Goal: Task Accomplishment & Management: Complete application form

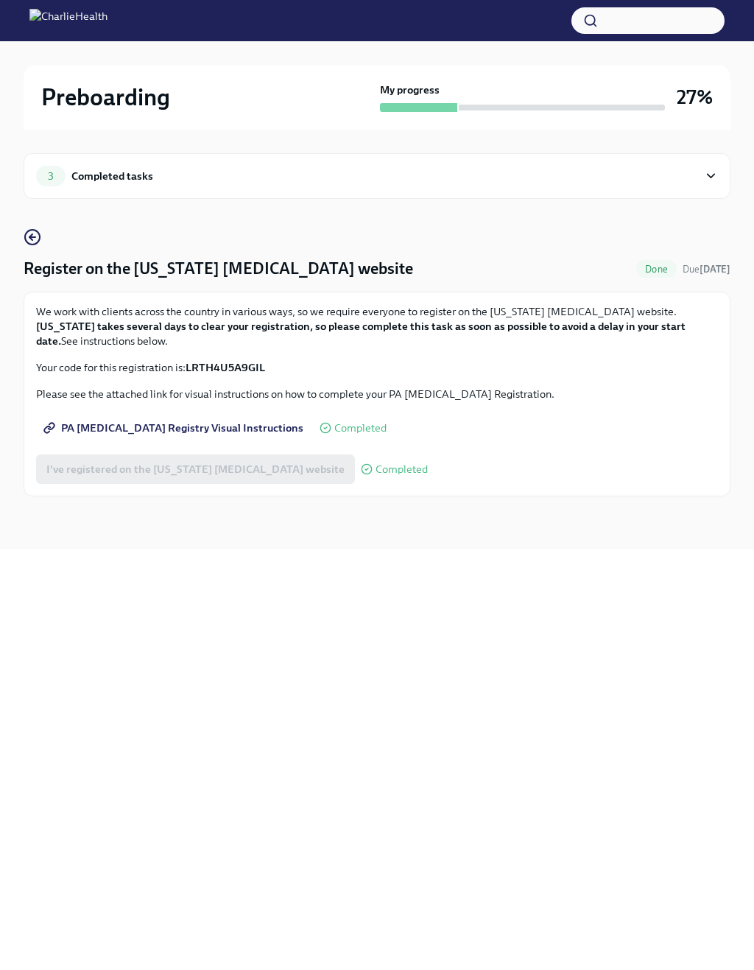
click at [705, 177] on icon at bounding box center [711, 176] width 14 height 15
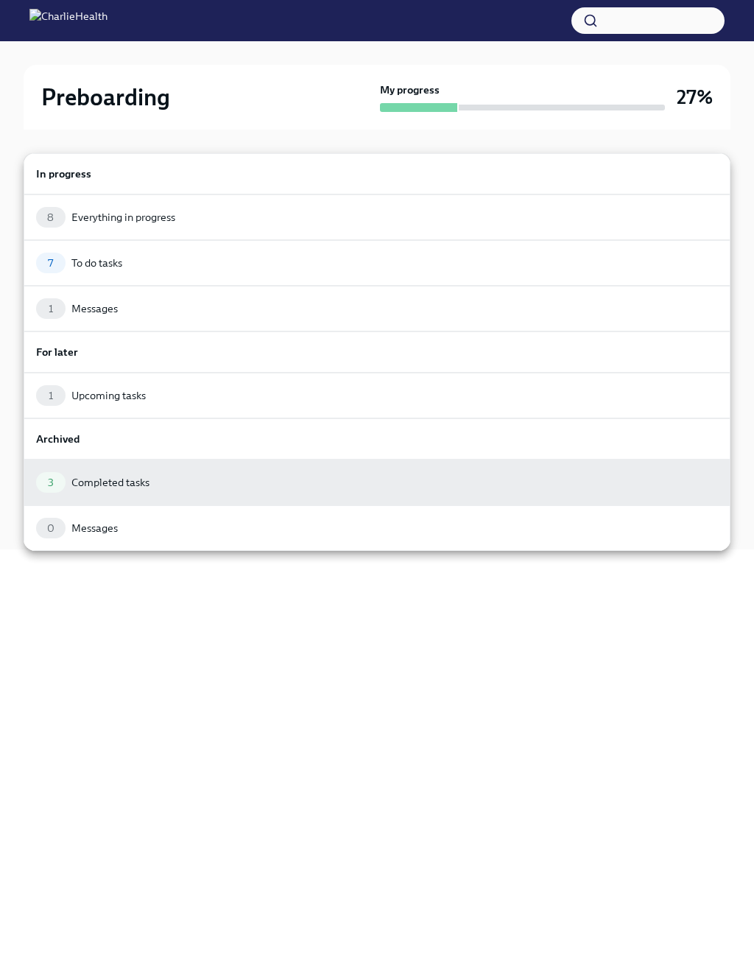
click at [372, 264] on div "7 To do tasks" at bounding box center [377, 263] width 682 height 21
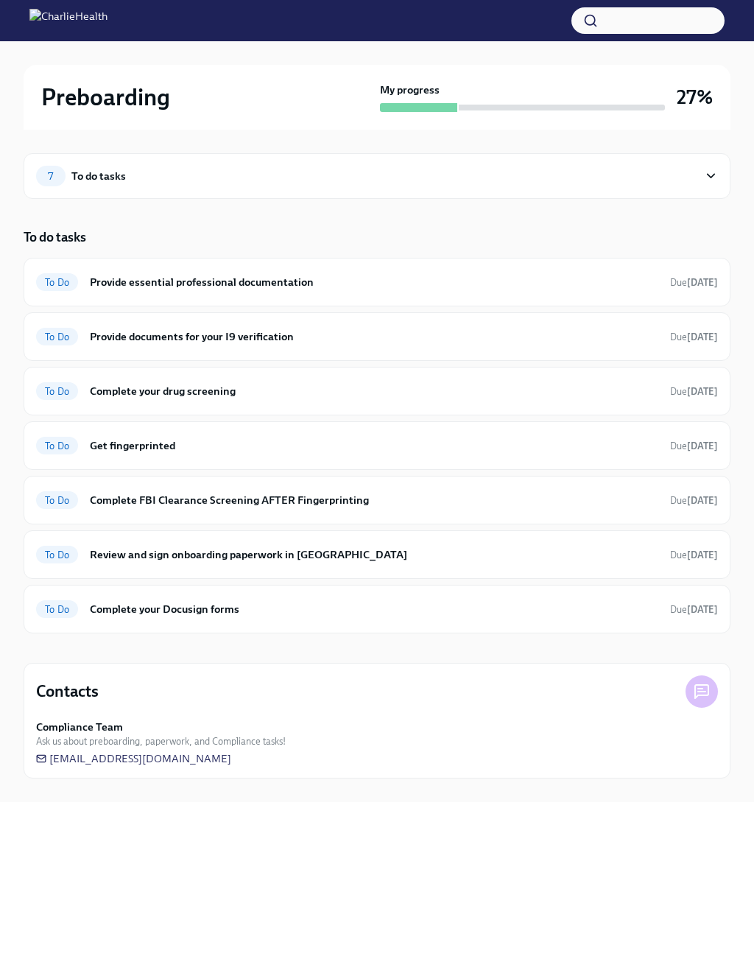
click at [705, 180] on icon at bounding box center [711, 176] width 14 height 15
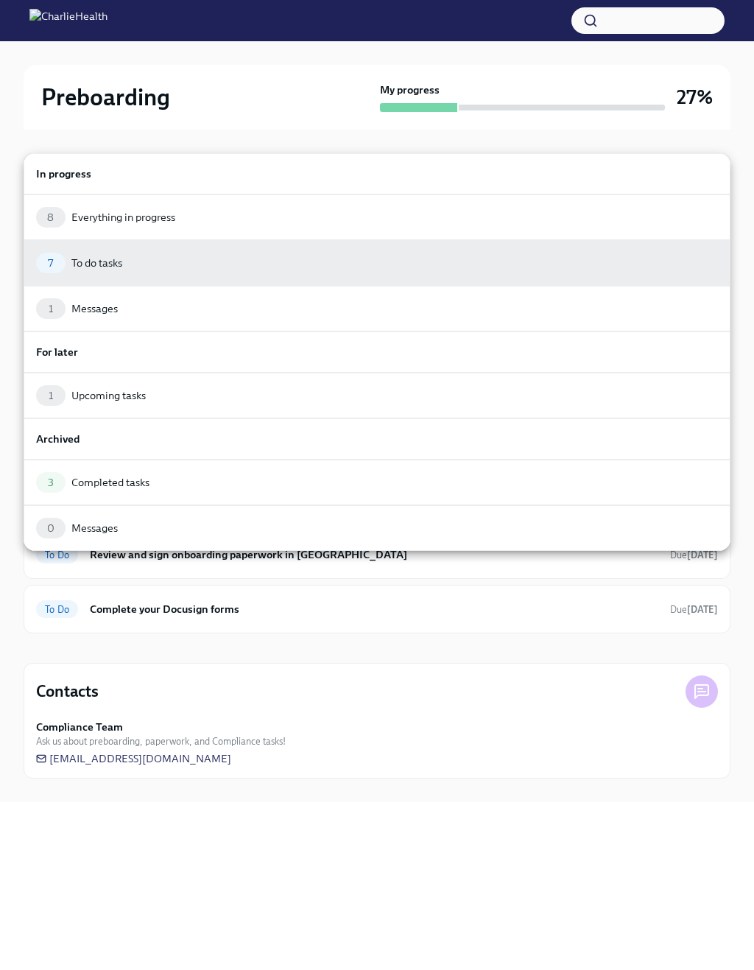
click at [636, 311] on div "1 Messages" at bounding box center [377, 308] width 682 height 21
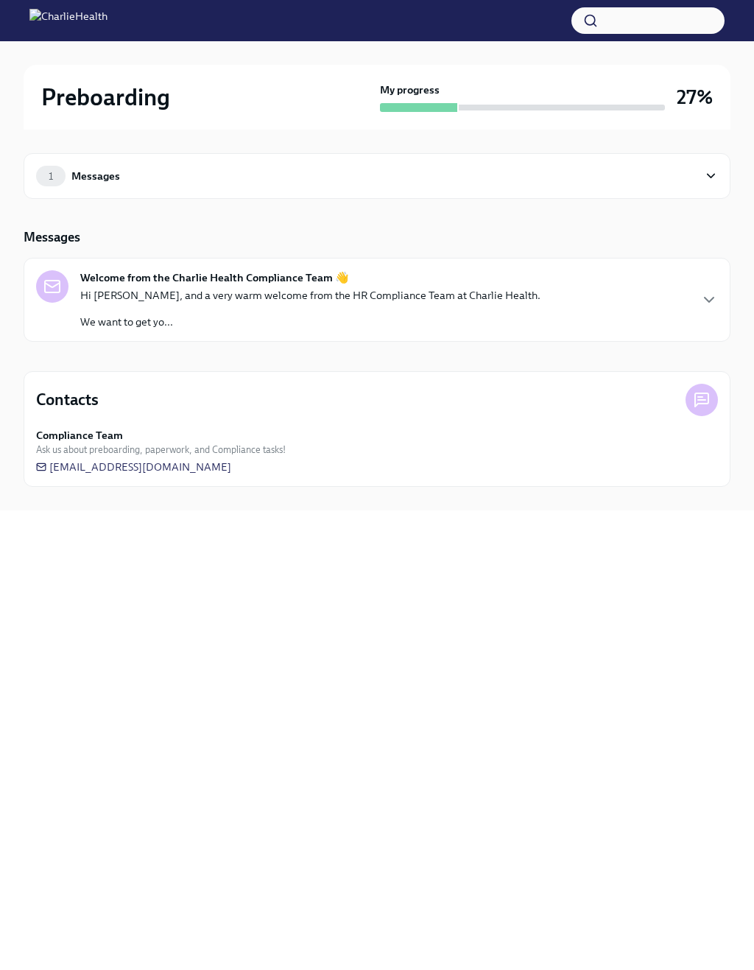
click at [602, 294] on div "Welcome from the Charlie Health Compliance Team 👋 Hi [PERSON_NAME], and a very …" at bounding box center [377, 299] width 682 height 59
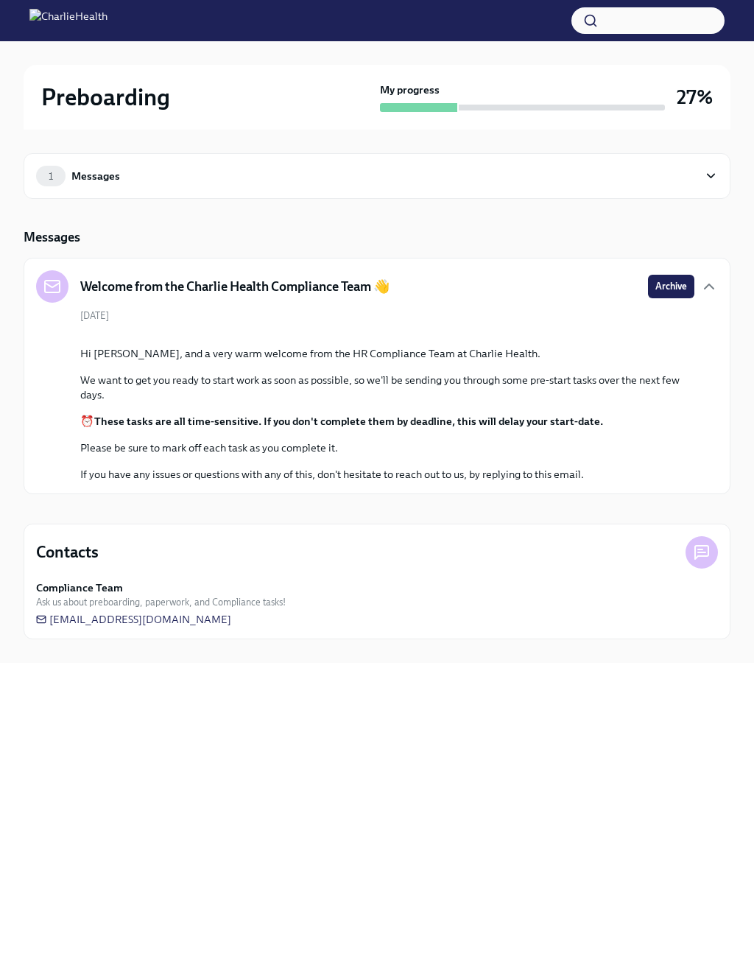
click at [493, 178] on div "1 Messages" at bounding box center [367, 176] width 662 height 21
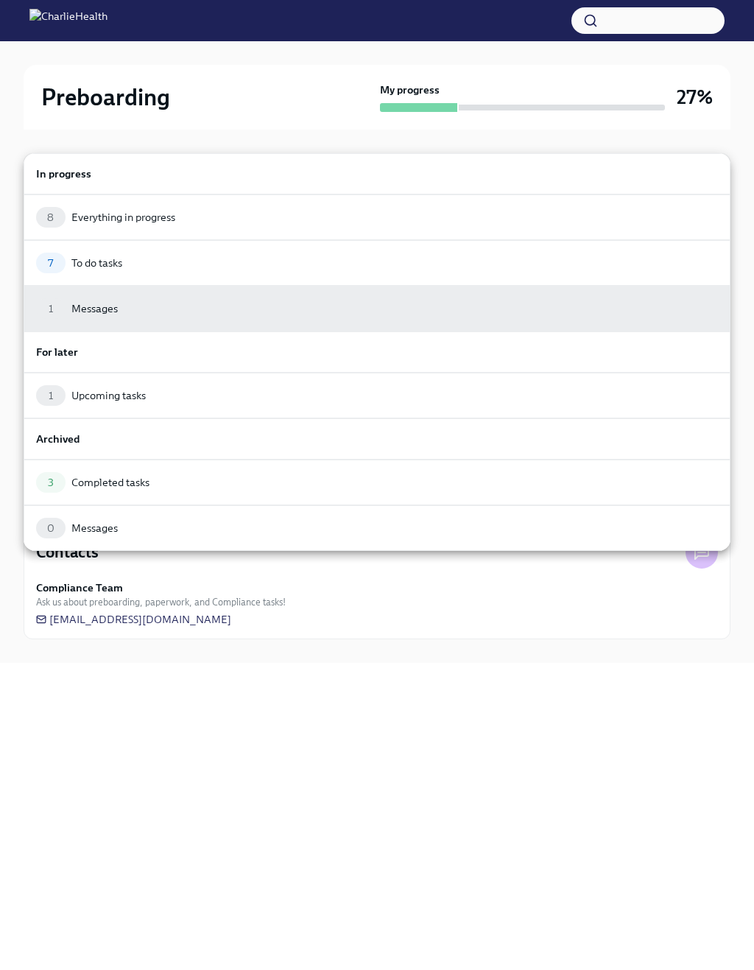
click at [365, 395] on div "1 Upcoming tasks" at bounding box center [377, 395] width 682 height 21
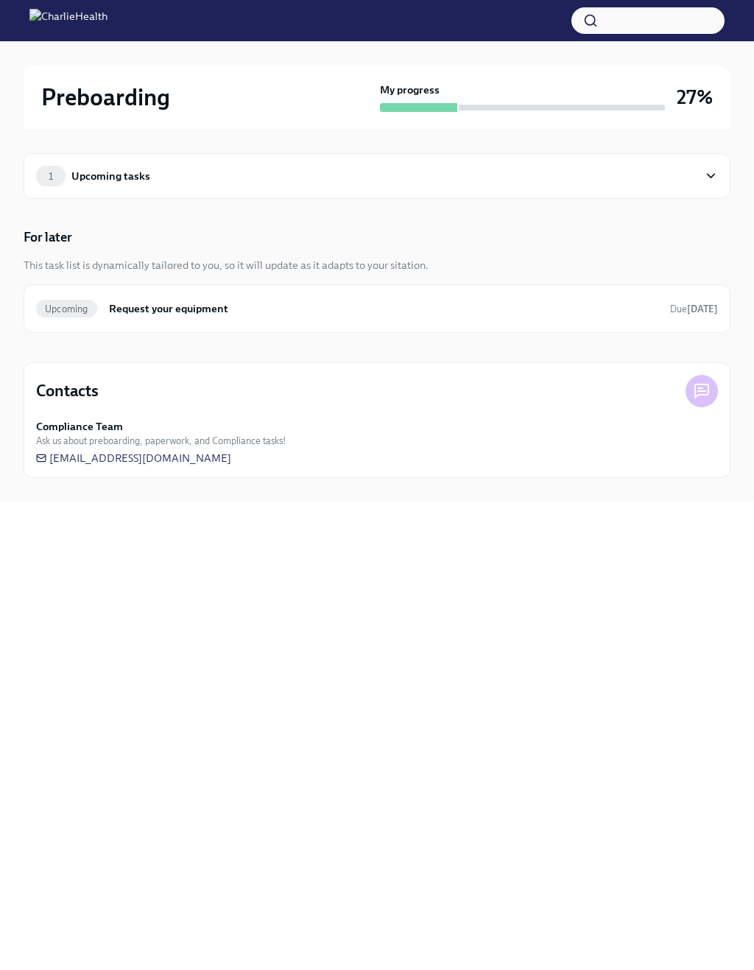
click at [698, 177] on div "1 Upcoming tasks" at bounding box center [377, 176] width 682 height 21
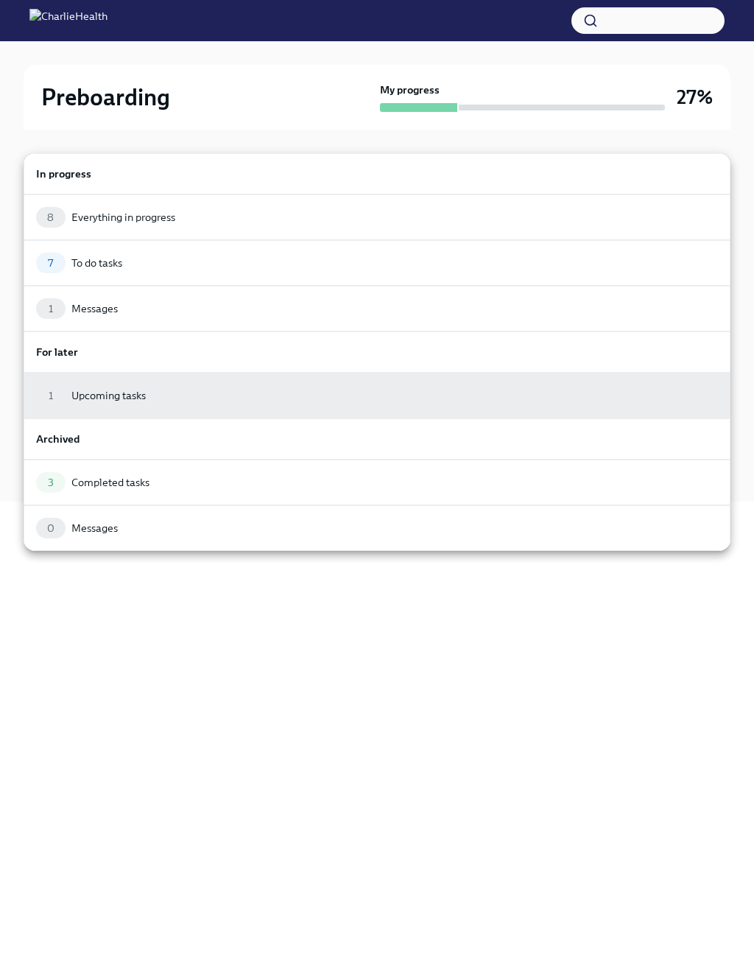
click at [410, 214] on div "8 Everything in progress" at bounding box center [377, 217] width 682 height 21
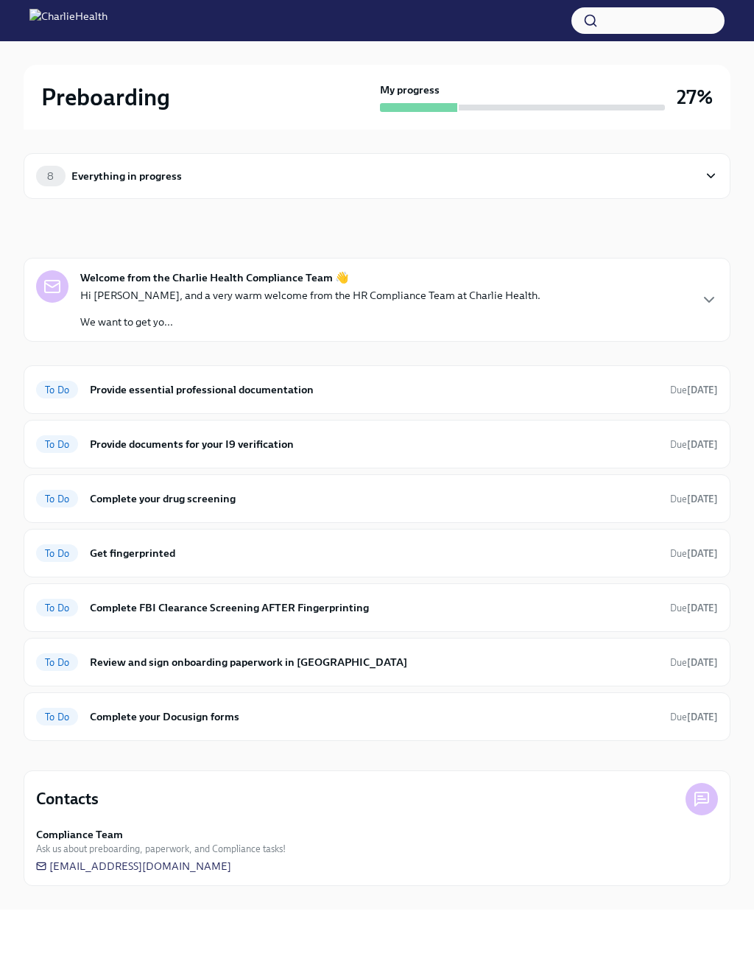
click at [648, 393] on h6 "Provide essential professional documentation" at bounding box center [374, 390] width 569 height 16
